Goal: Task Accomplishment & Management: Manage account settings

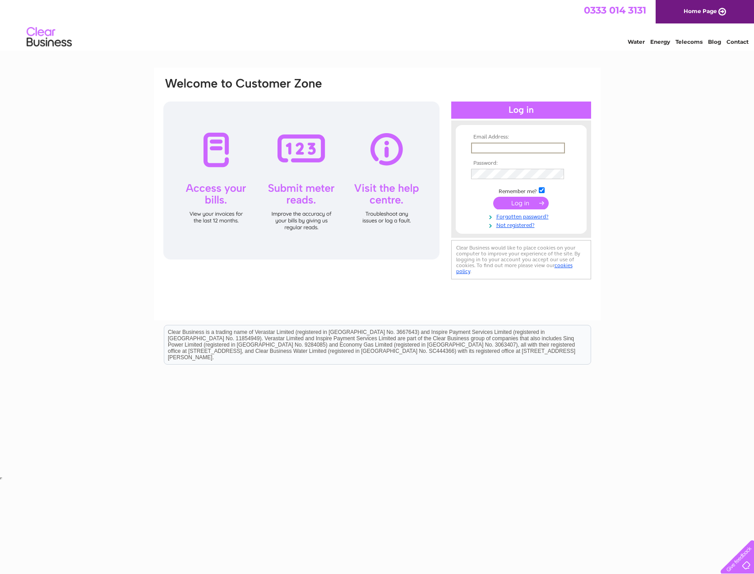
type input "[EMAIL_ADDRESS][DOMAIN_NAME]"
click at [526, 201] on input "submit" at bounding box center [521, 203] width 56 height 13
click at [529, 199] on input "submit" at bounding box center [521, 203] width 56 height 13
click at [527, 202] on input "submit" at bounding box center [521, 202] width 56 height 13
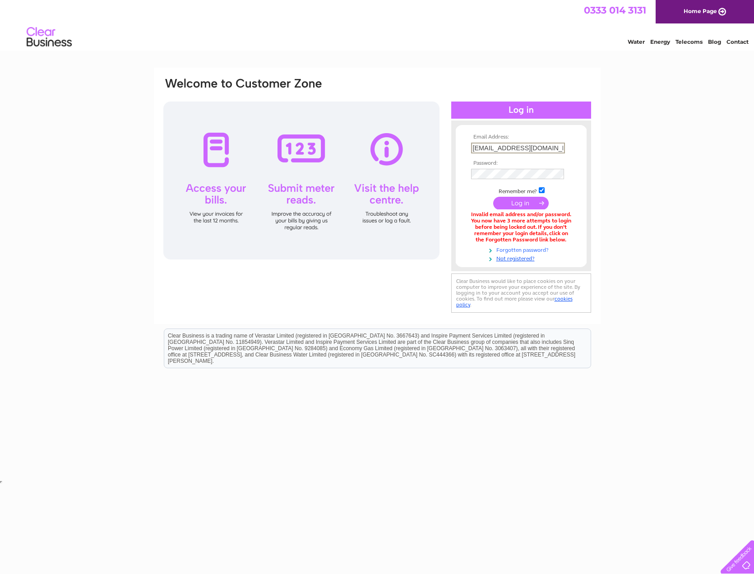
click at [537, 247] on link "Forgotten password?" at bounding box center [522, 249] width 102 height 9
click at [519, 201] on input "submit" at bounding box center [521, 203] width 56 height 13
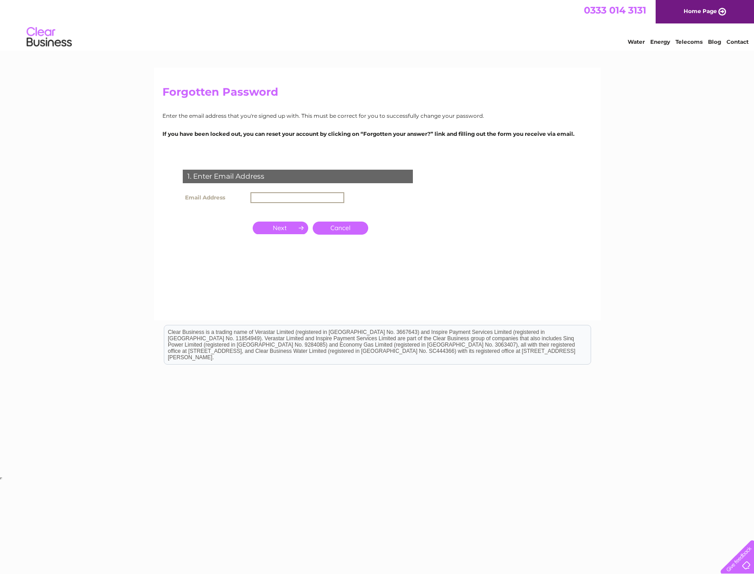
click at [307, 193] on input "text" at bounding box center [298, 197] width 94 height 11
type input "i"
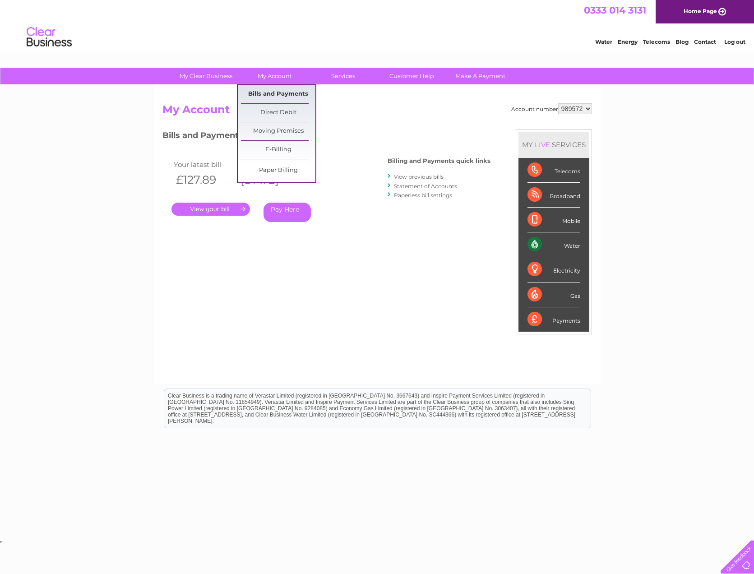
click at [278, 92] on link "Bills and Payments" at bounding box center [278, 94] width 74 height 18
click at [408, 174] on link "View previous bills" at bounding box center [419, 176] width 50 height 7
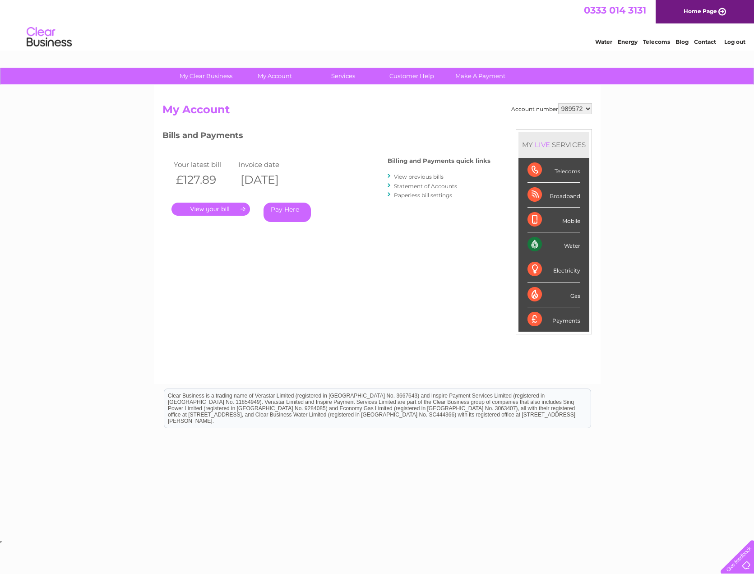
click at [411, 177] on link "View previous bills" at bounding box center [419, 176] width 50 height 7
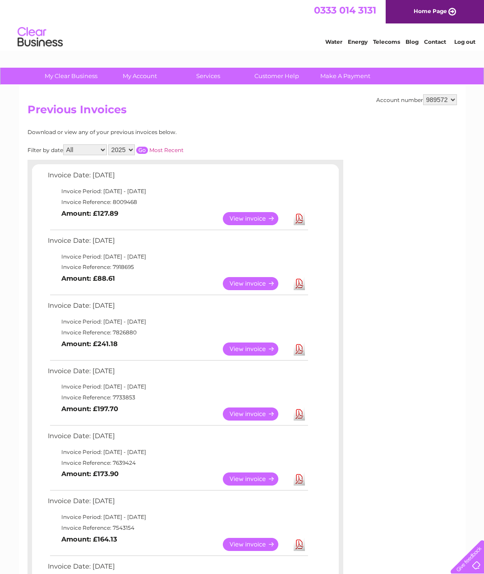
click at [263, 282] on link "View" at bounding box center [256, 283] width 66 height 13
click at [261, 345] on link "View" at bounding box center [256, 349] width 66 height 13
click at [266, 409] on link "View" at bounding box center [256, 414] width 66 height 13
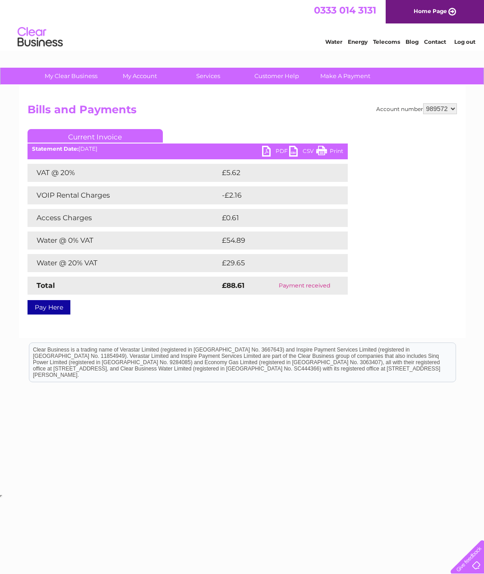
click at [270, 152] on link "PDF" at bounding box center [275, 152] width 27 height 13
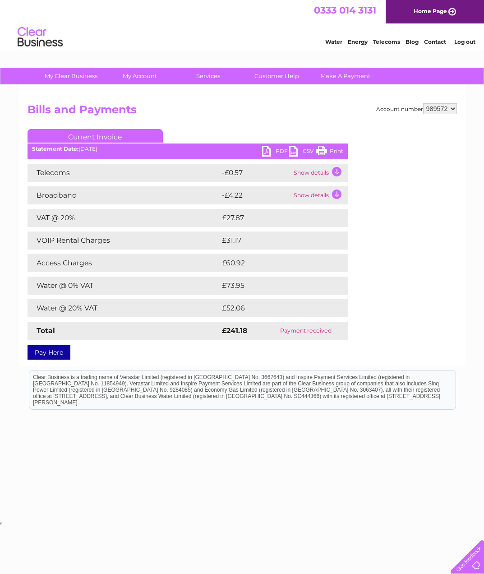
click at [267, 150] on link "PDF" at bounding box center [275, 152] width 27 height 13
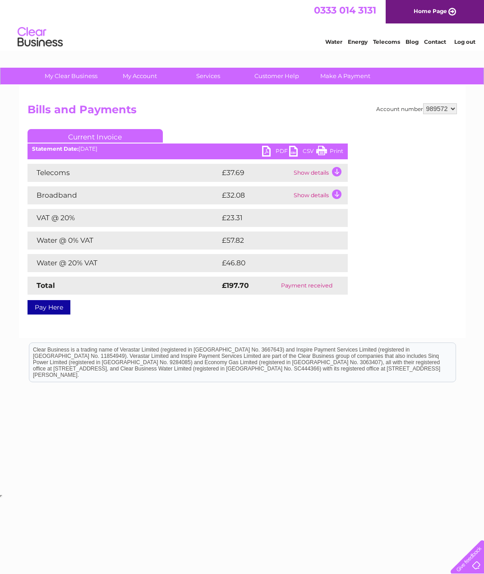
click at [269, 153] on link "PDF" at bounding box center [275, 152] width 27 height 13
click at [425, 15] on link "Home Page" at bounding box center [435, 11] width 98 height 23
